Goal: Information Seeking & Learning: Learn about a topic

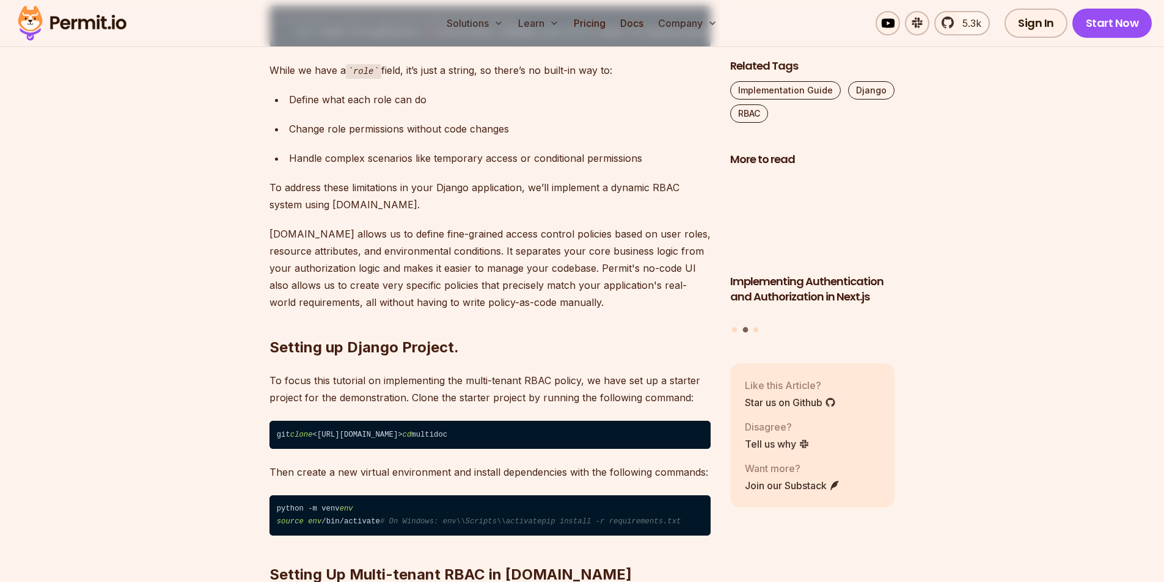
scroll to position [1832, 0]
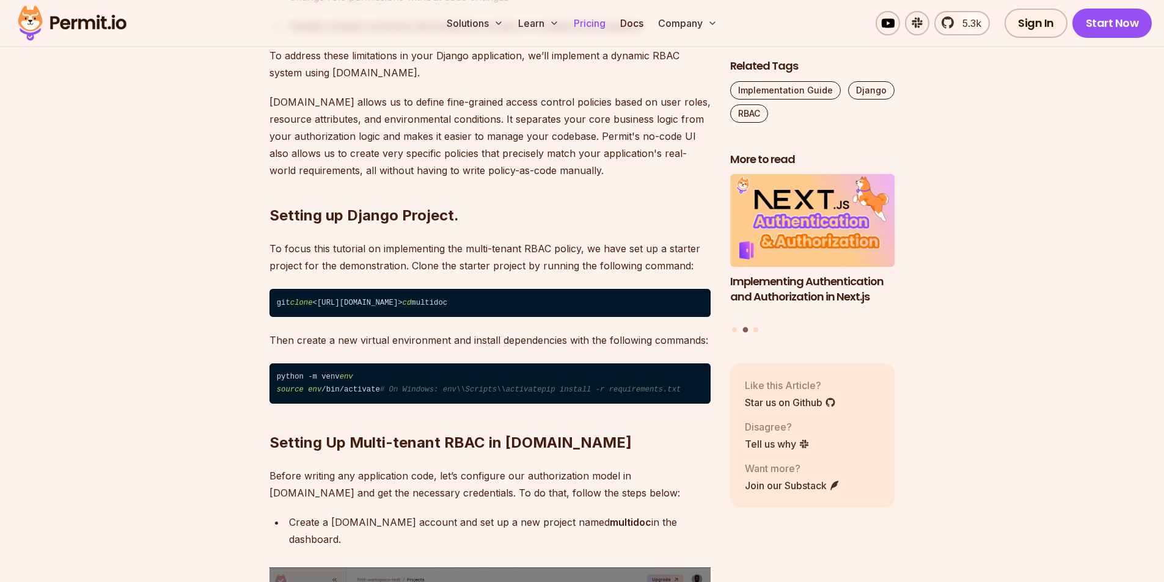
click at [591, 23] on link "Pricing" at bounding box center [590, 23] width 42 height 24
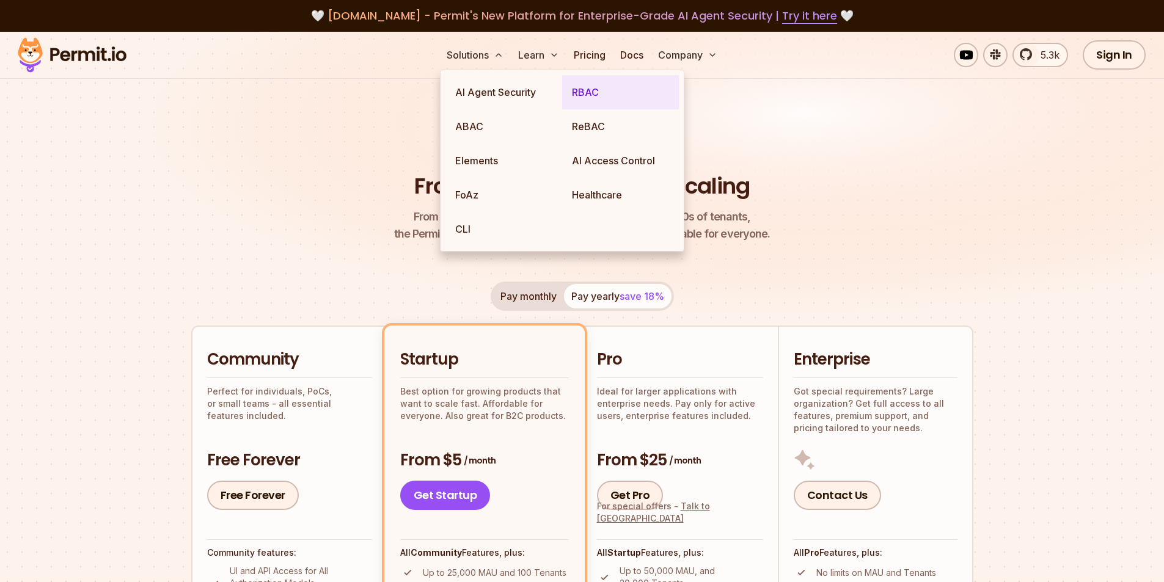
click at [591, 92] on link "RBAC" at bounding box center [620, 92] width 117 height 34
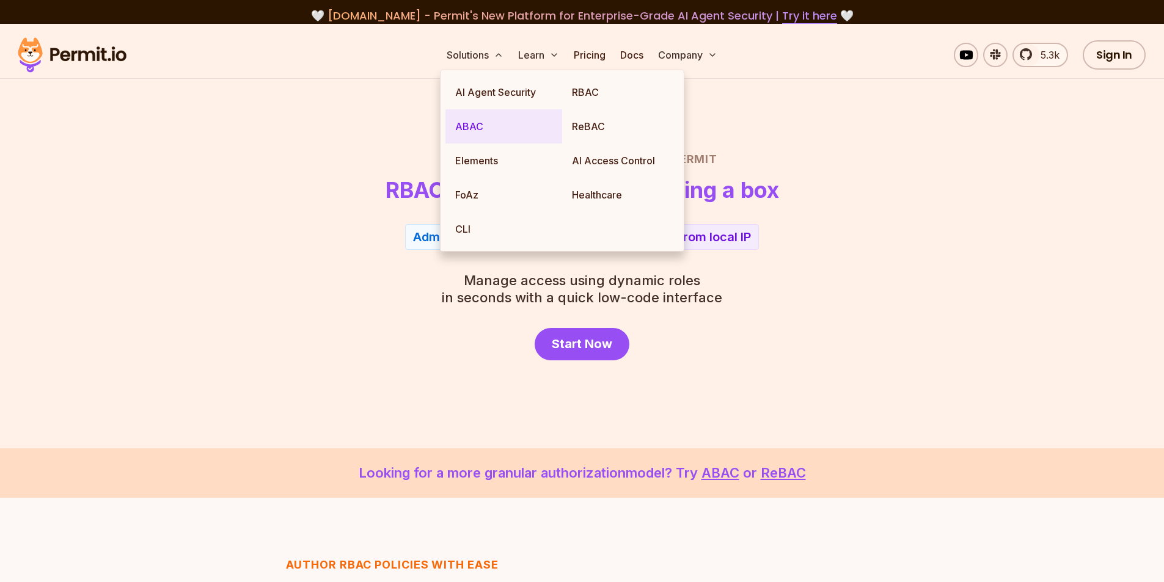
click at [480, 129] on link "ABAC" at bounding box center [503, 126] width 117 height 34
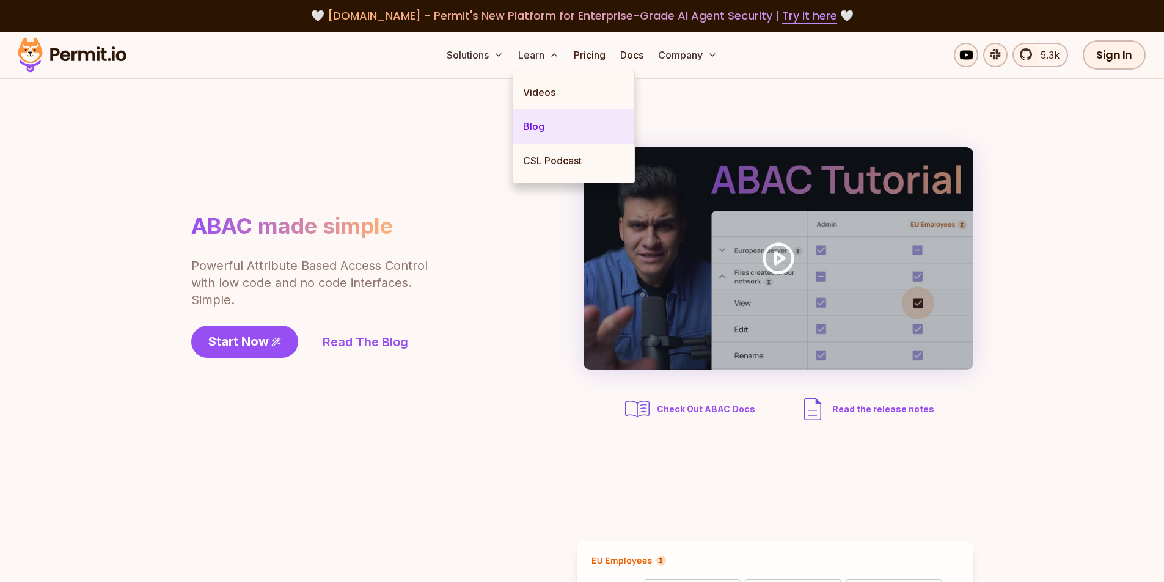
click at [550, 121] on link "Blog" at bounding box center [573, 126] width 121 height 34
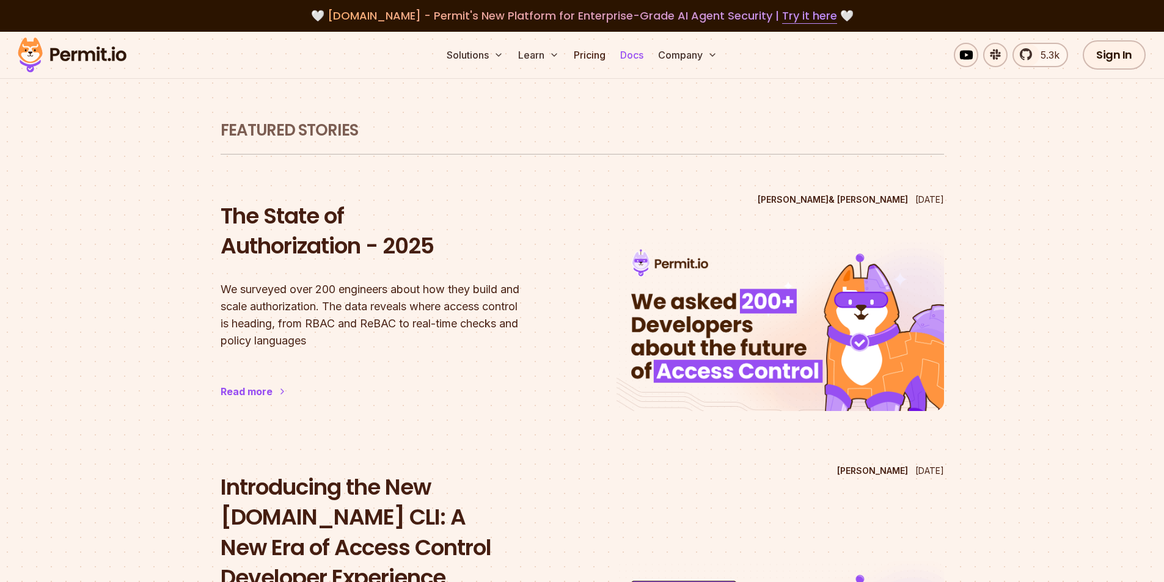
click at [645, 59] on link "Docs" at bounding box center [631, 55] width 33 height 24
